Goal: Find specific page/section: Find specific page/section

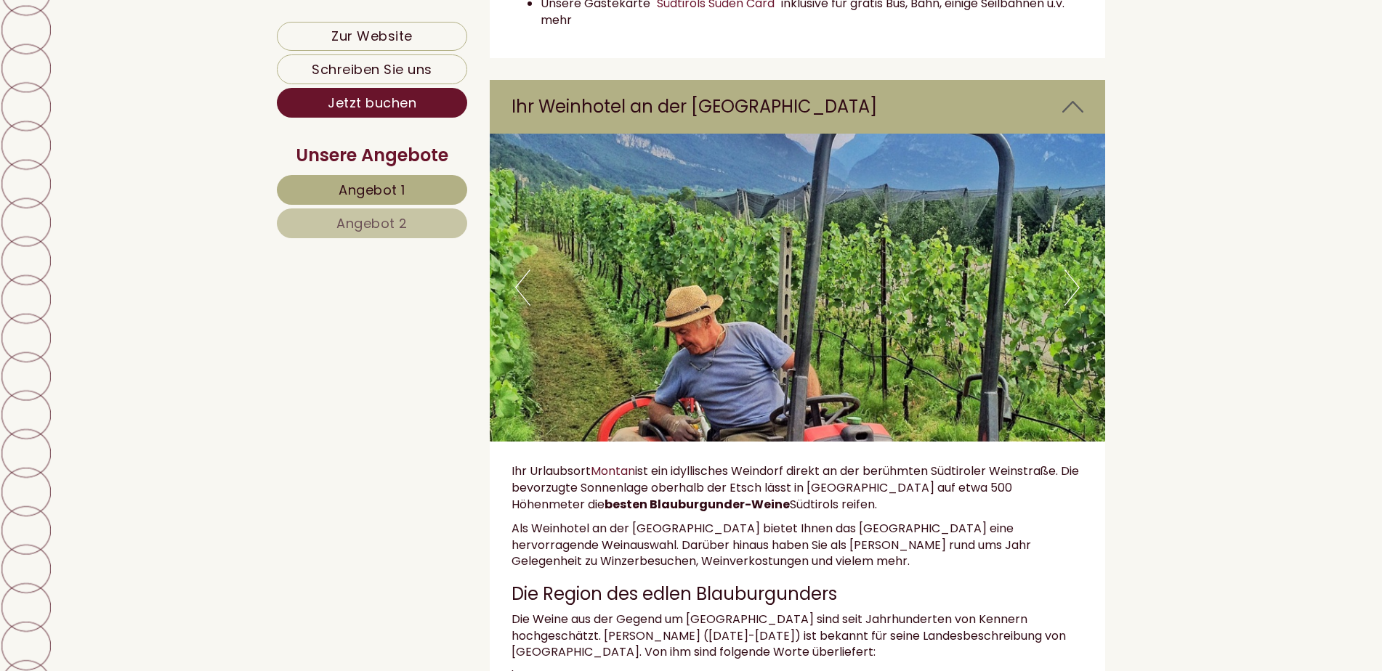
scroll to position [3777, 0]
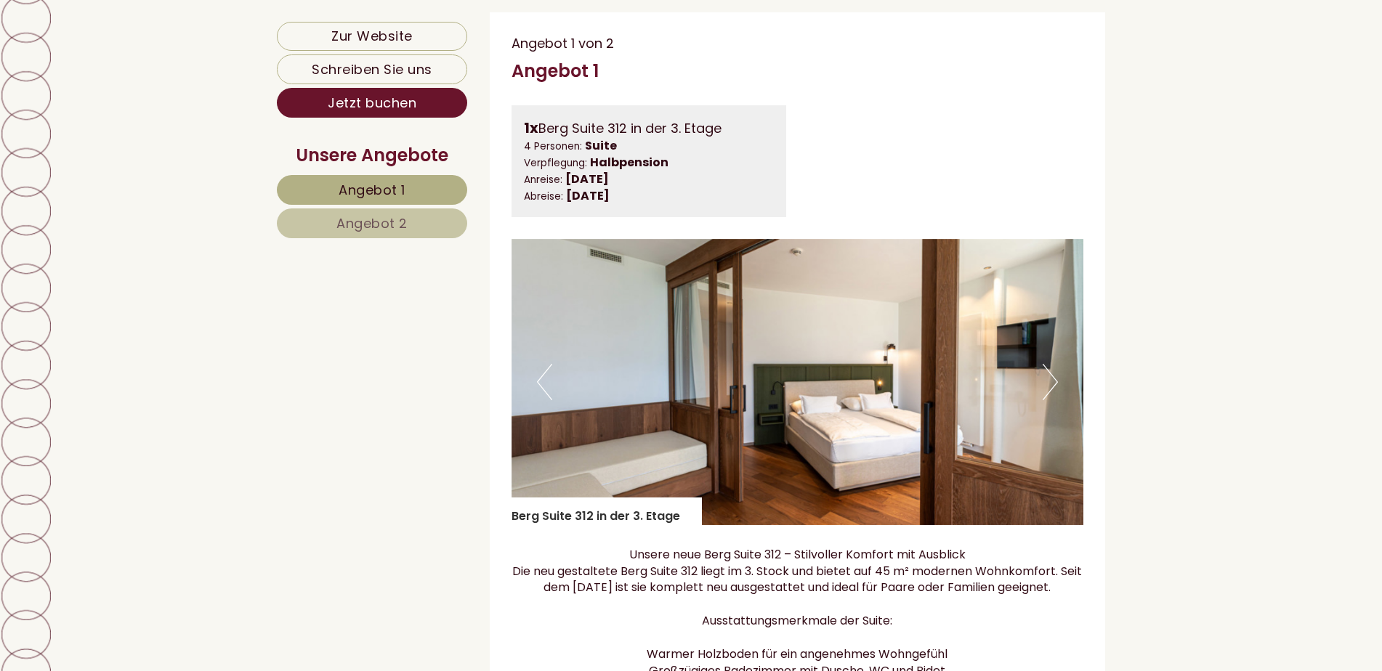
scroll to position [726, 0]
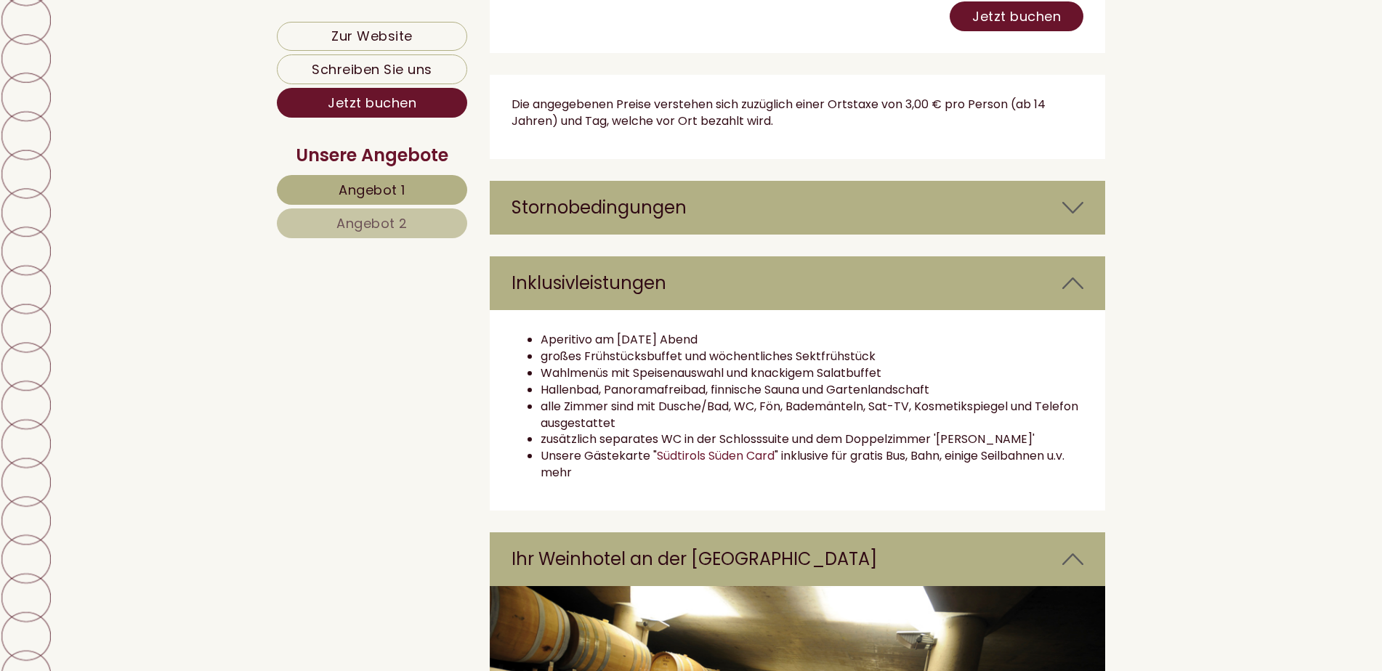
scroll to position [2906, 0]
